Goal: Information Seeking & Learning: Learn about a topic

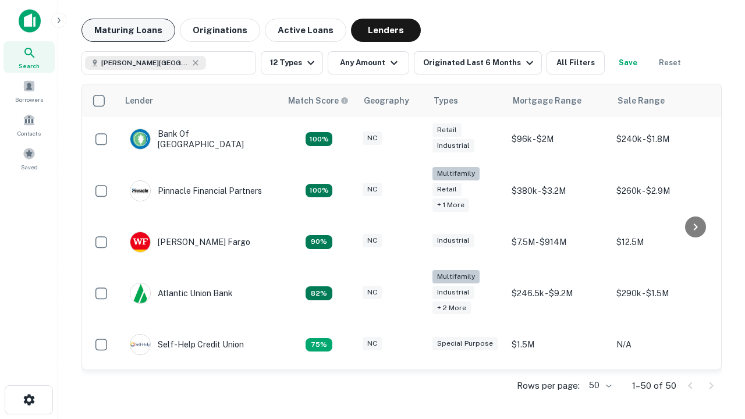
click at [128, 30] on button "Maturing Loans" at bounding box center [128, 30] width 94 height 23
